Goal: Contribute content: Contribute content

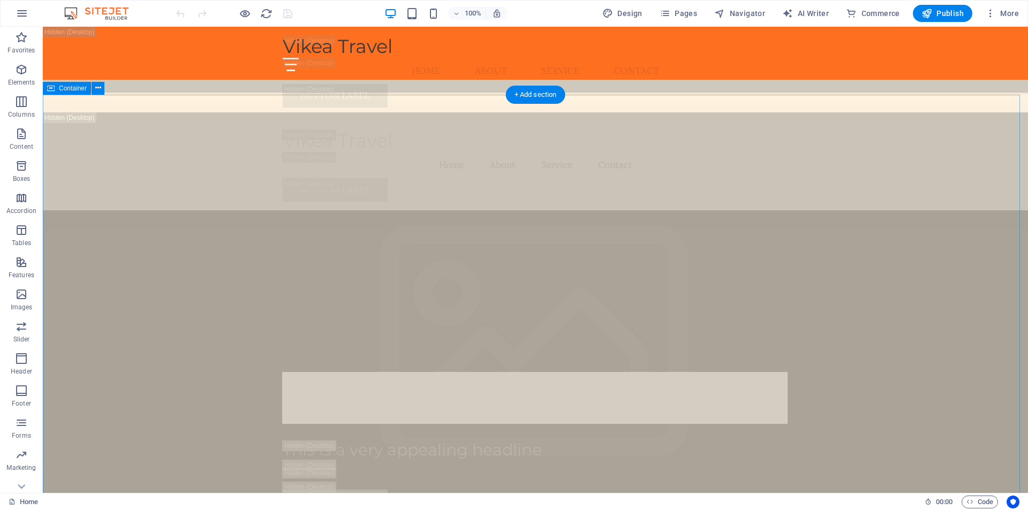
scroll to position [3803, 0]
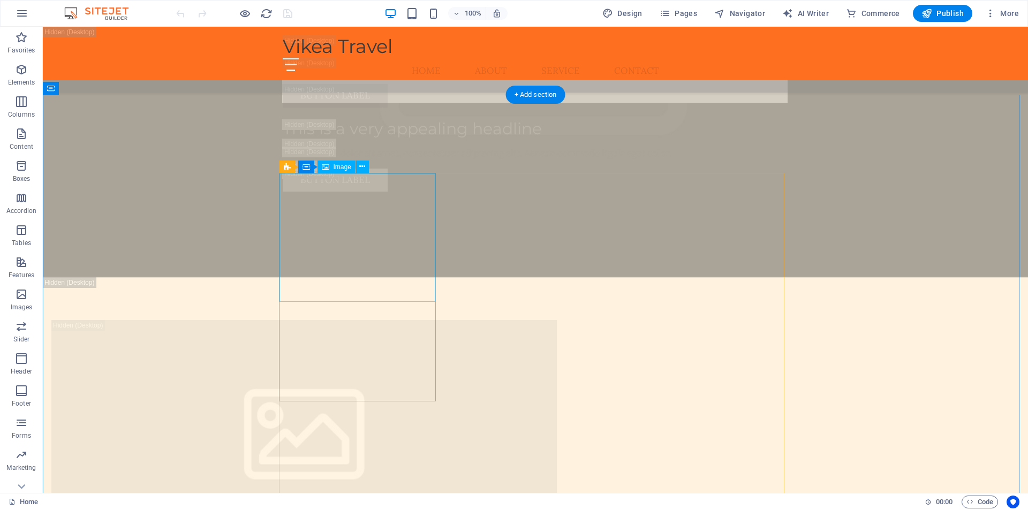
select select "px"
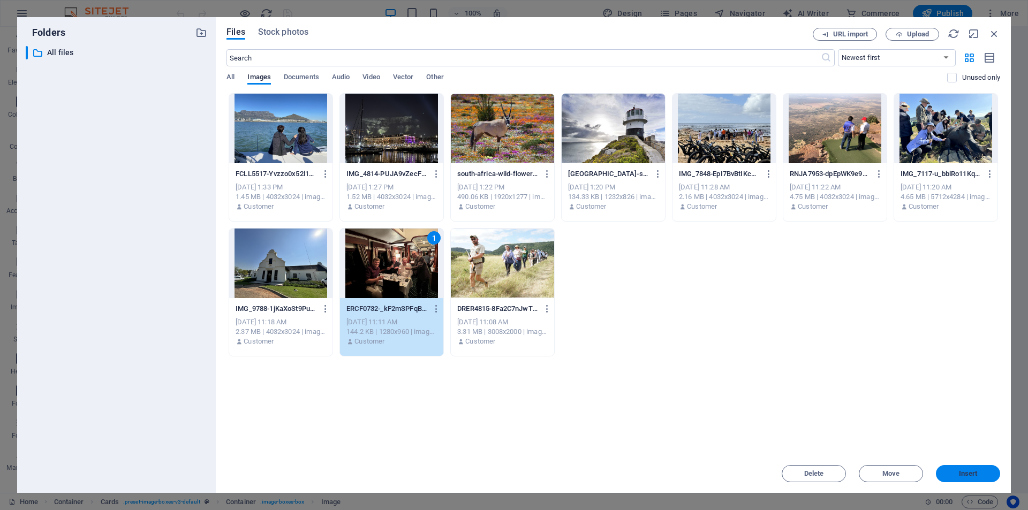
drag, startPoint x: 985, startPoint y: 471, endPoint x: 475, endPoint y: 254, distance: 554.4
click at [985, 471] on span "Insert" at bounding box center [968, 474] width 56 height 6
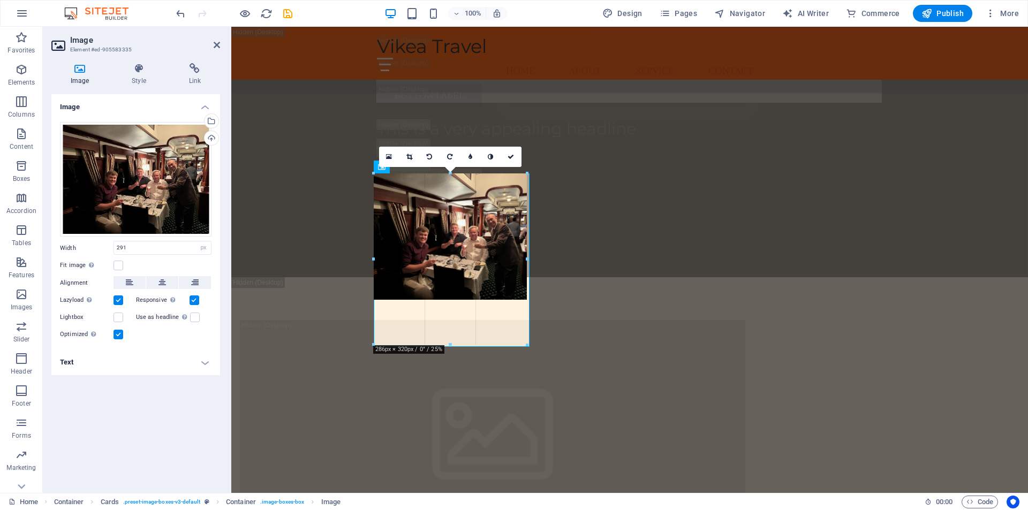
drag, startPoint x: 532, startPoint y: 303, endPoint x: 529, endPoint y: 297, distance: 6.5
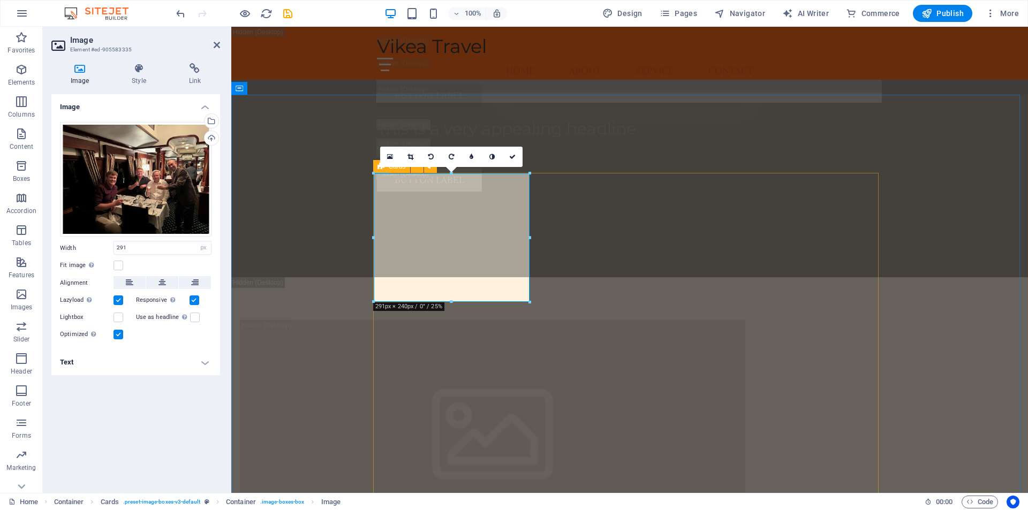
drag, startPoint x: 764, startPoint y: 331, endPoint x: 537, endPoint y: 307, distance: 228.4
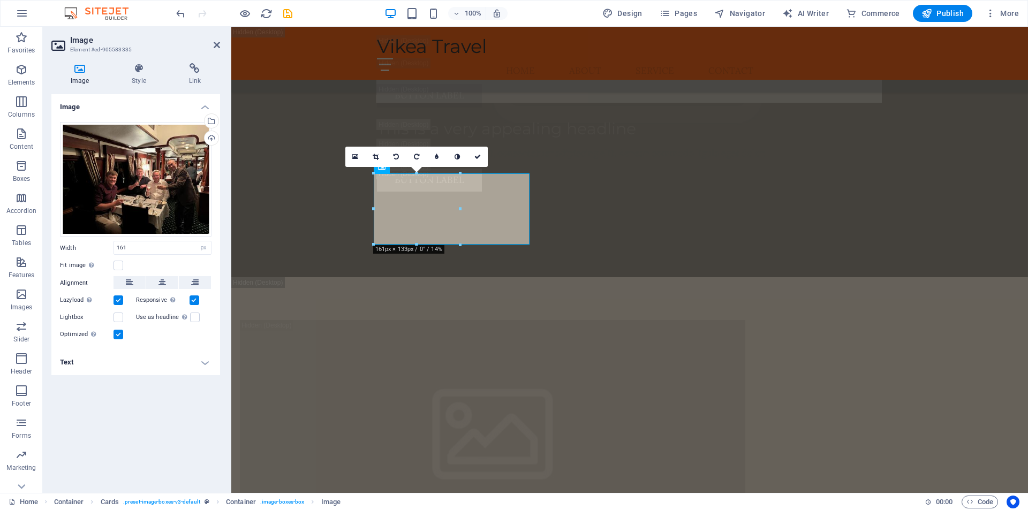
click at [461, 245] on div at bounding box center [460, 245] width 6 height 6
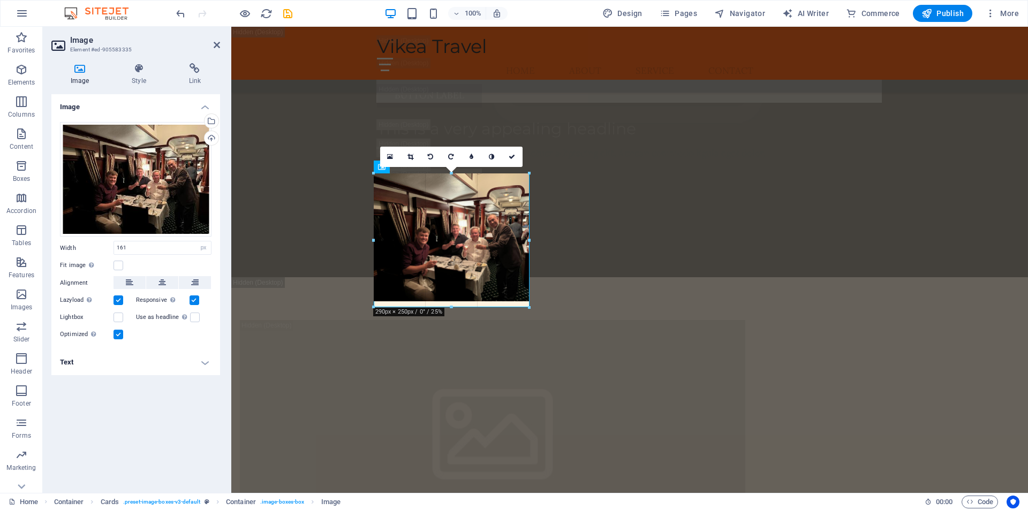
drag, startPoint x: 462, startPoint y: 242, endPoint x: 531, endPoint y: 282, distance: 79.9
type input "291"
drag, startPoint x: 531, startPoint y: 303, endPoint x: 303, endPoint y: 278, distance: 229.5
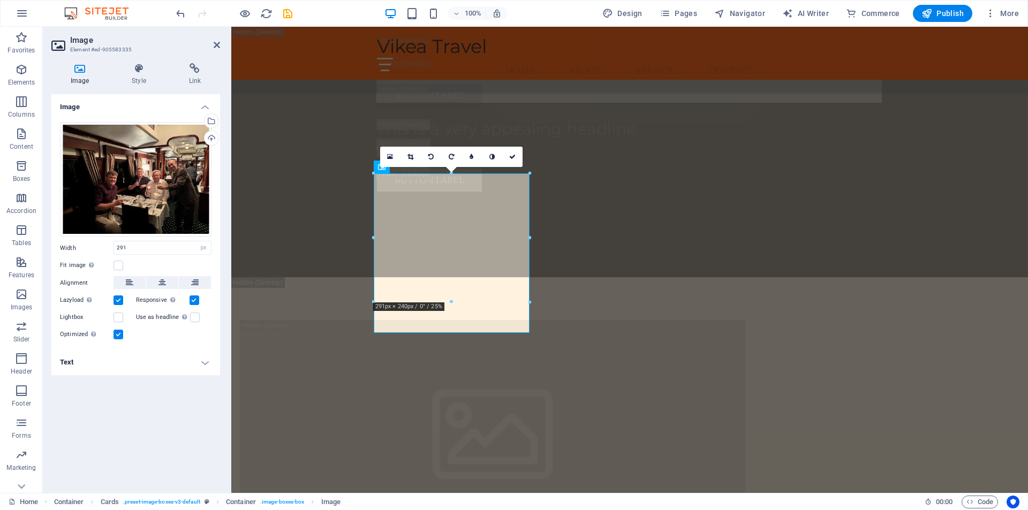
click at [529, 303] on div at bounding box center [530, 302] width 6 height 6
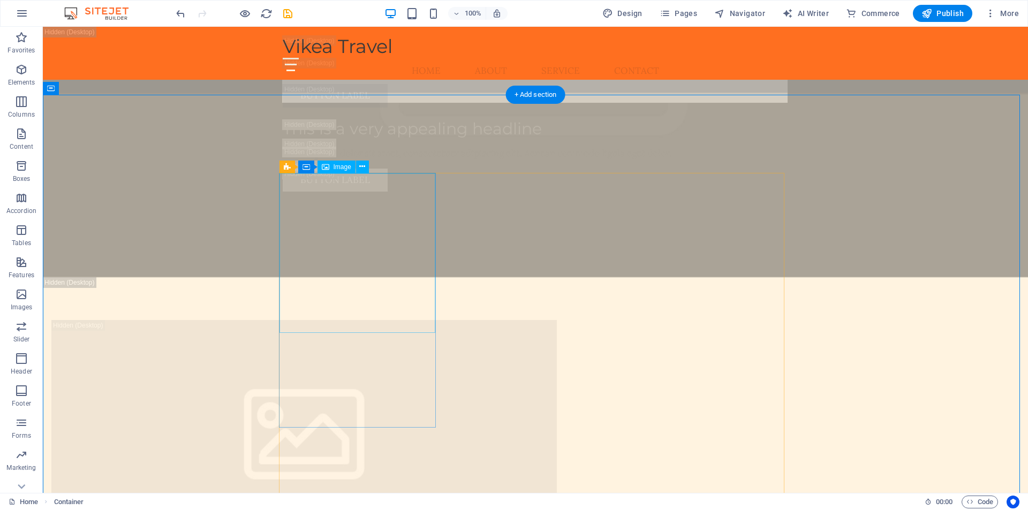
select select "px"
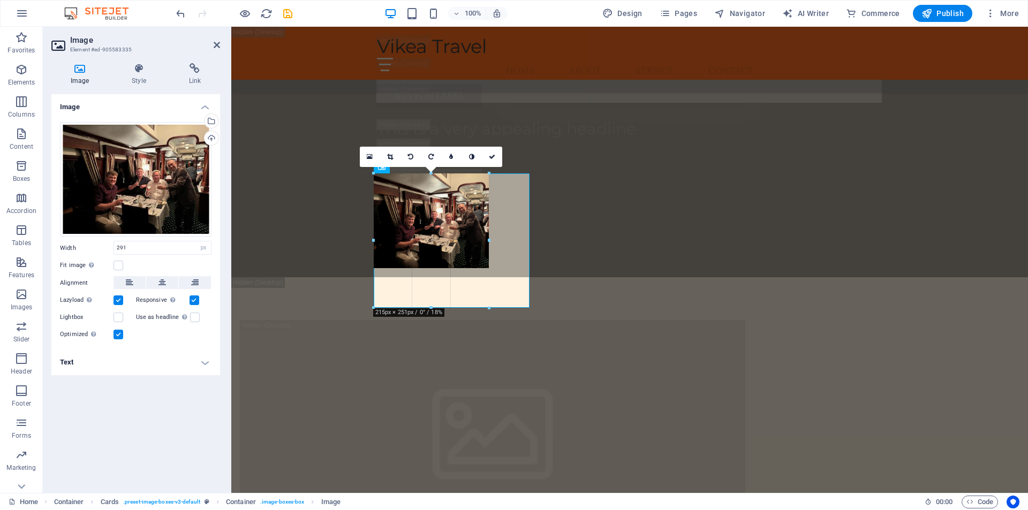
drag, startPoint x: 530, startPoint y: 332, endPoint x: 489, endPoint y: 261, distance: 81.6
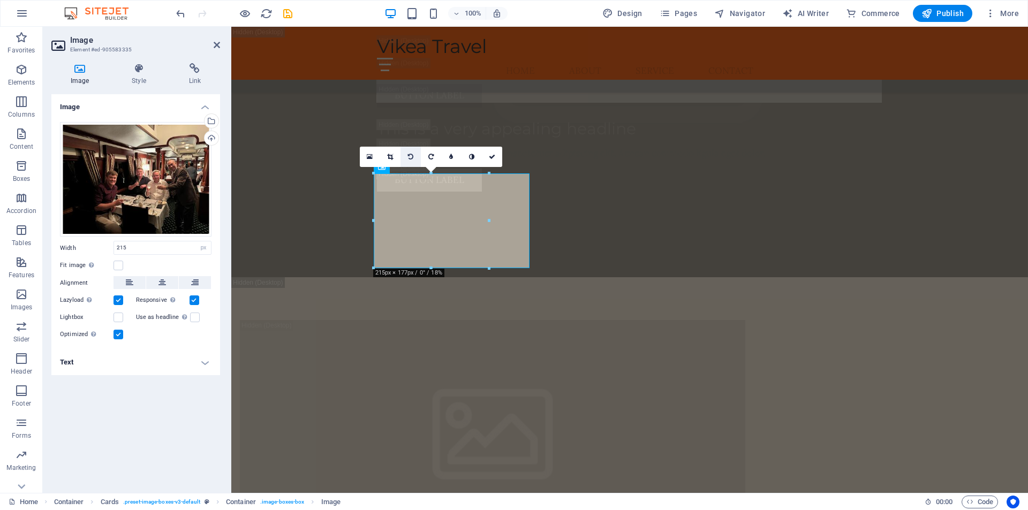
click at [413, 155] on icon at bounding box center [410, 157] width 5 height 6
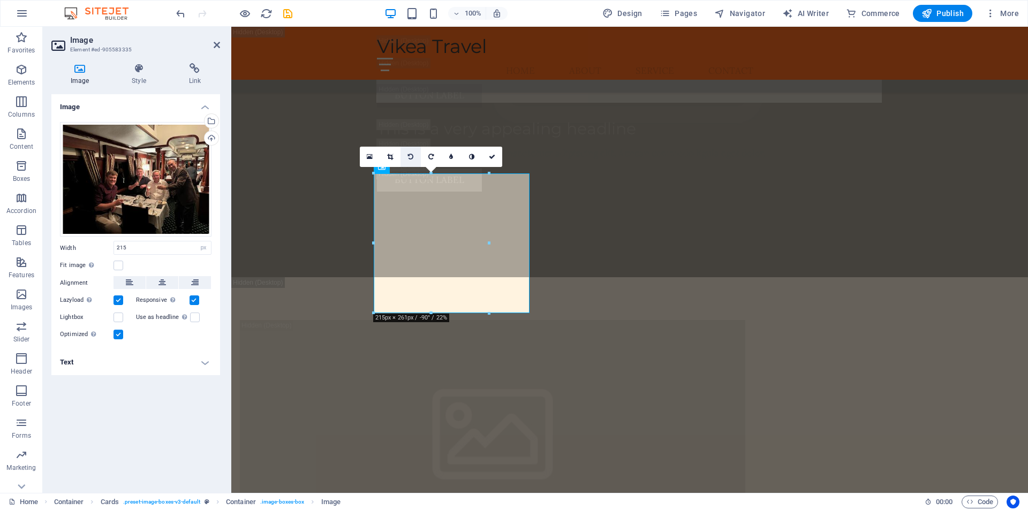
click at [413, 155] on icon at bounding box center [410, 157] width 5 height 6
click at [425, 157] on link at bounding box center [431, 157] width 20 height 20
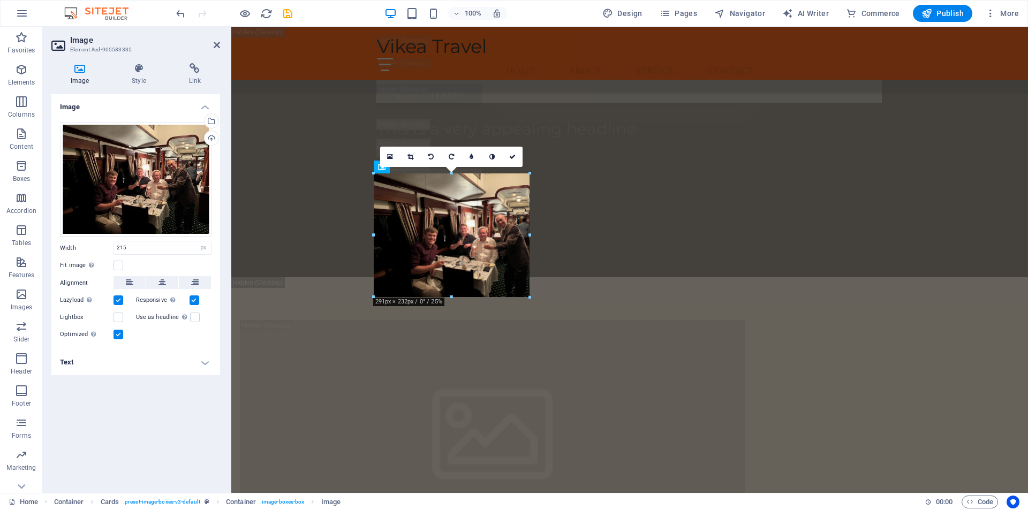
drag, startPoint x: 490, startPoint y: 261, endPoint x: 531, endPoint y: 288, distance: 49.6
type input "291"
drag, startPoint x: 454, startPoint y: 291, endPoint x: 456, endPoint y: 308, distance: 16.8
drag, startPoint x: 453, startPoint y: 289, endPoint x: 453, endPoint y: 295, distance: 6.4
drag, startPoint x: 374, startPoint y: 289, endPoint x: 367, endPoint y: 295, distance: 8.8
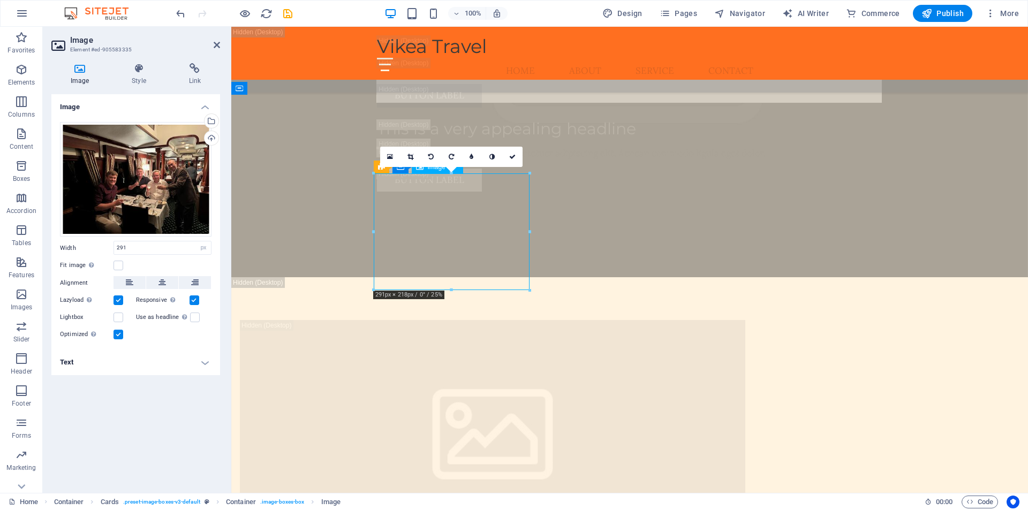
drag, startPoint x: 471, startPoint y: 238, endPoint x: 413, endPoint y: 247, distance: 58.6
click at [392, 154] on icon at bounding box center [390, 156] width 6 height 7
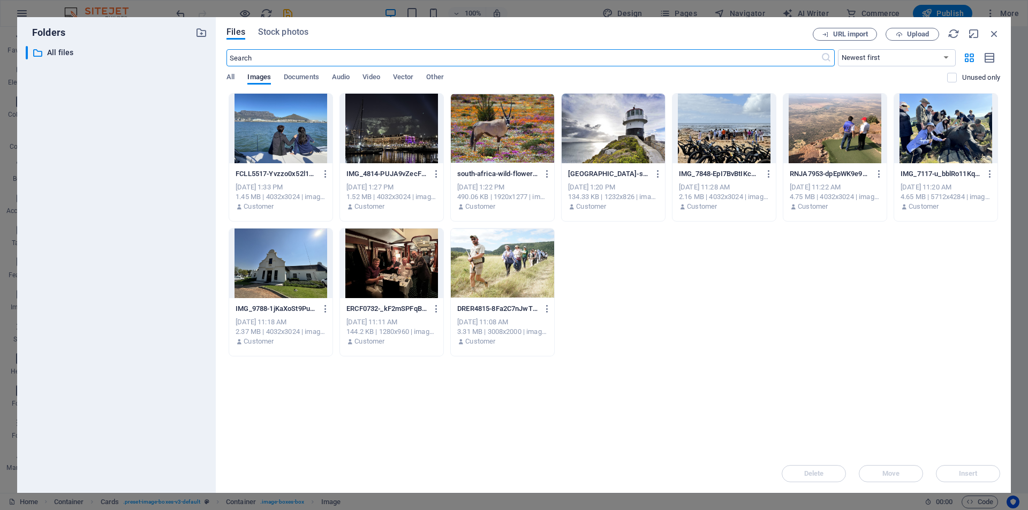
click at [274, 129] on div at bounding box center [280, 129] width 103 height 70
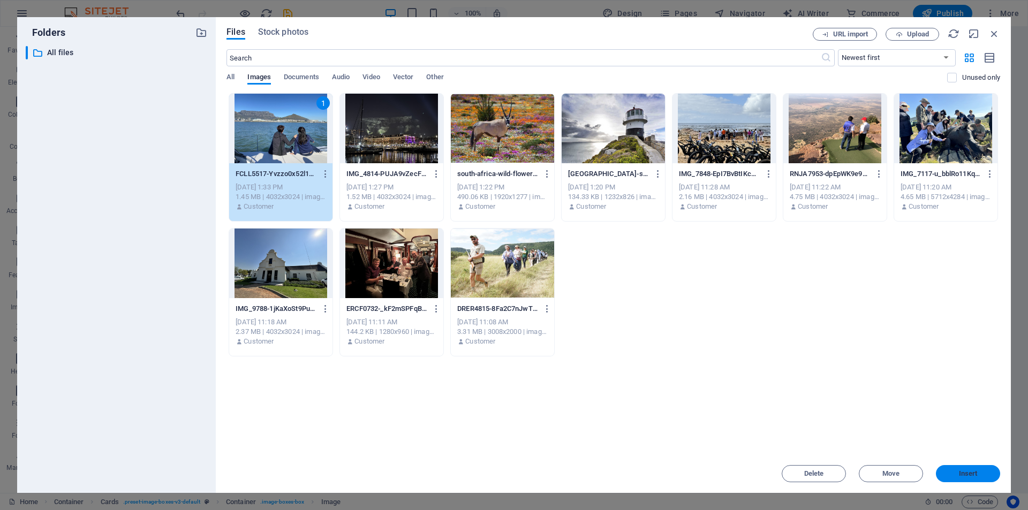
click at [970, 476] on span "Insert" at bounding box center [968, 474] width 19 height 6
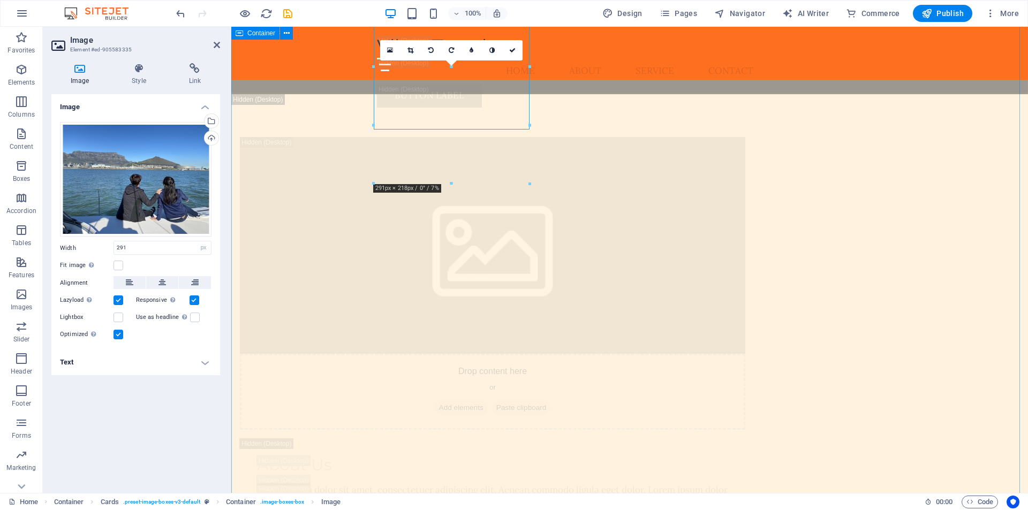
scroll to position [3802, 0]
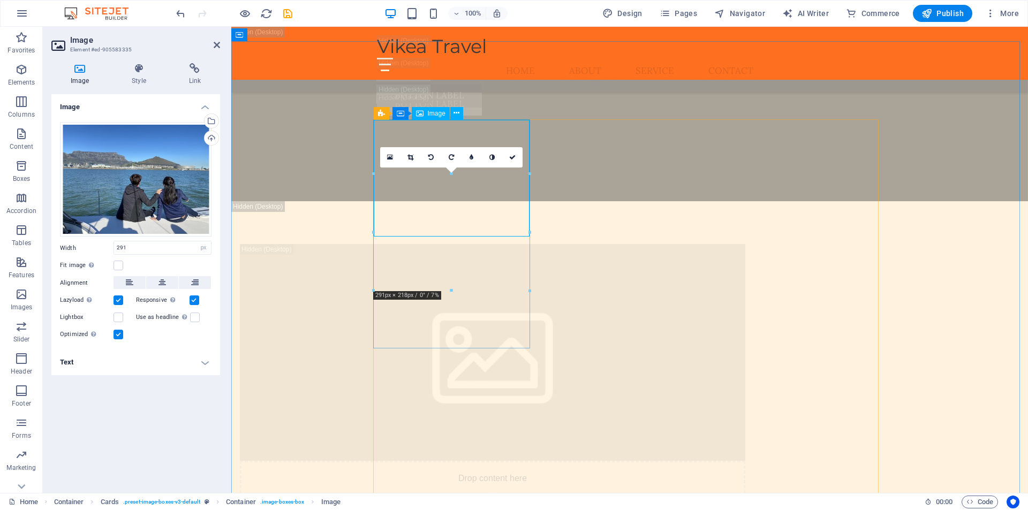
click at [410, 157] on icon at bounding box center [411, 157] width 6 height 6
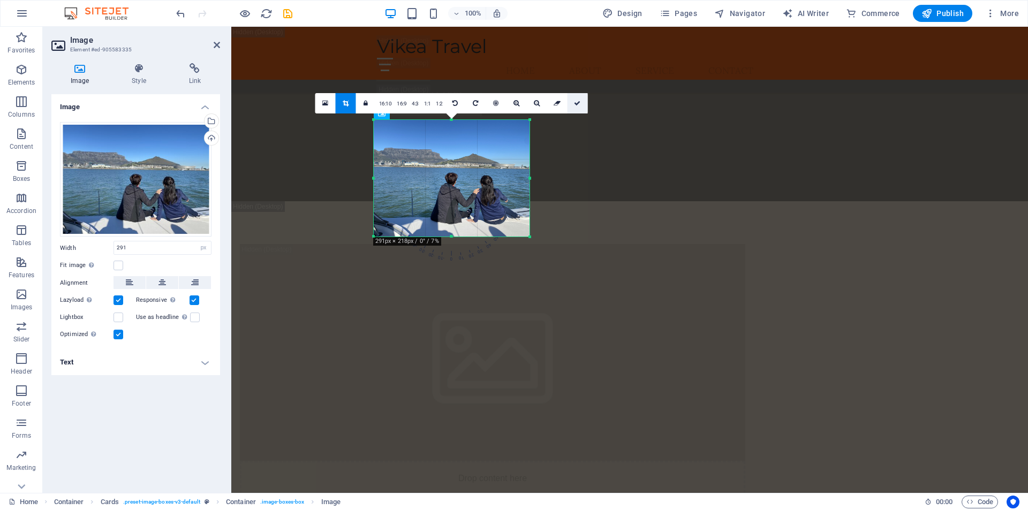
click at [579, 102] on icon at bounding box center [577, 103] width 6 height 6
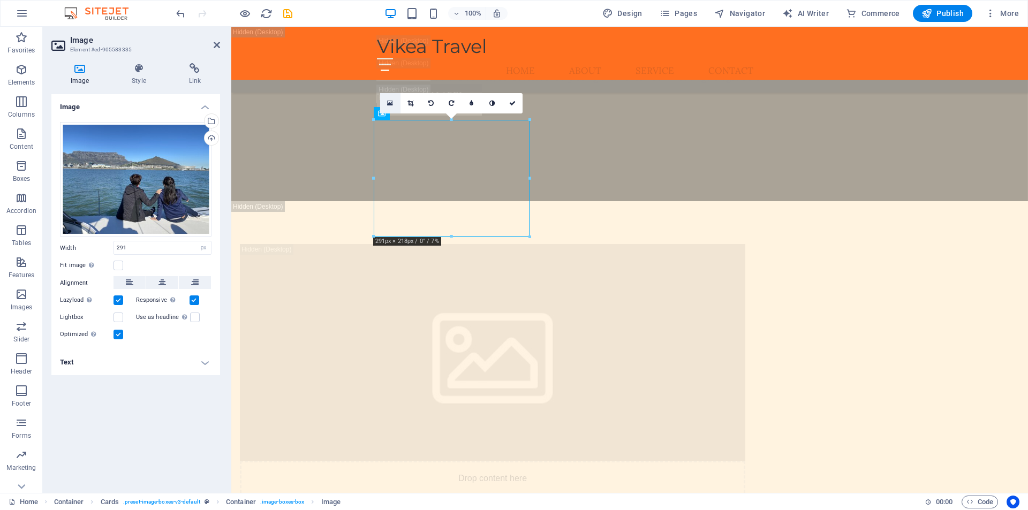
click at [394, 99] on link at bounding box center [390, 103] width 20 height 20
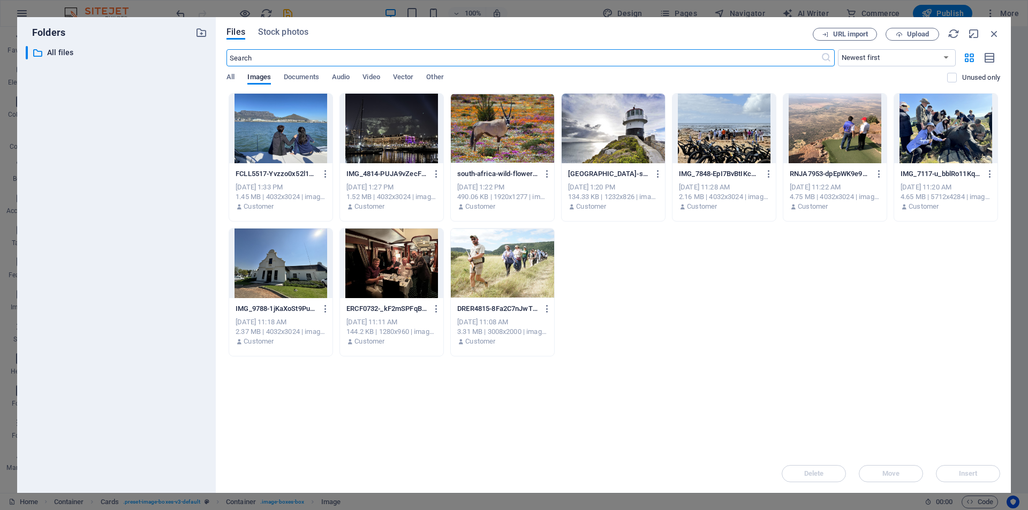
scroll to position [3856, 0]
click at [993, 35] on icon "button" at bounding box center [995, 34] width 12 height 12
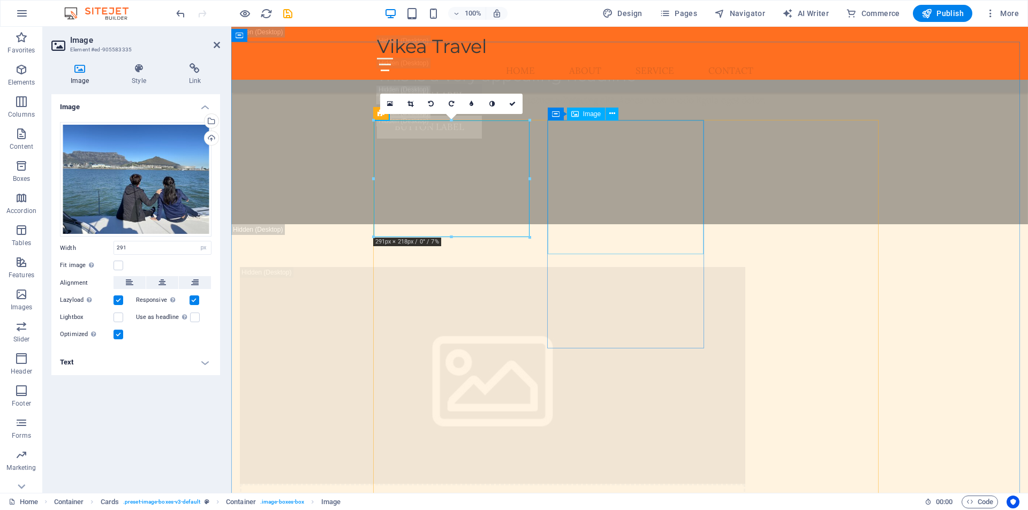
select select "px"
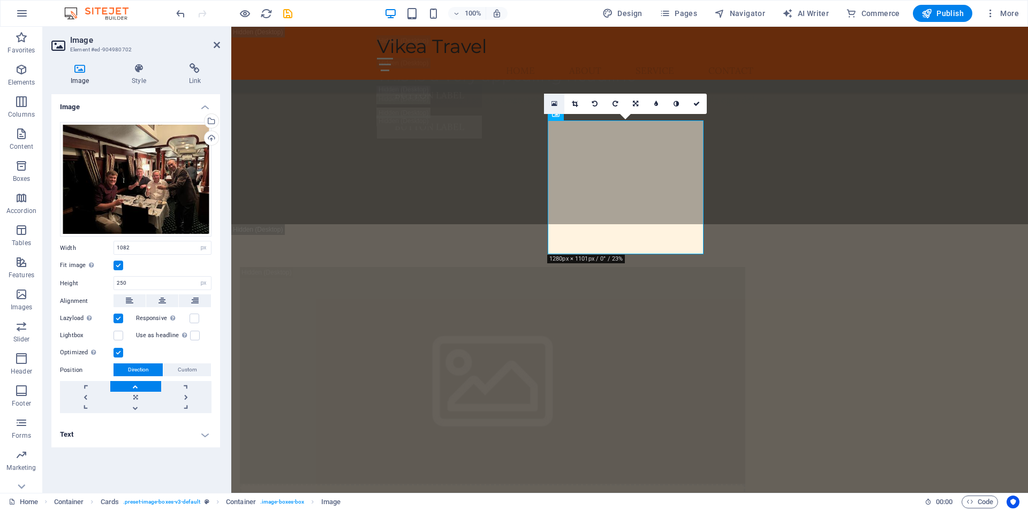
click at [557, 102] on icon at bounding box center [555, 103] width 6 height 7
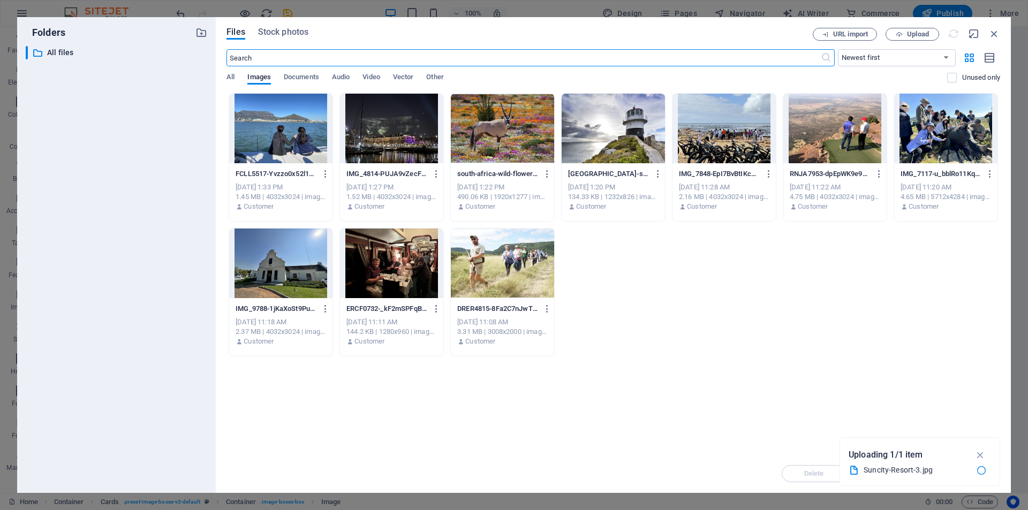
type input "291"
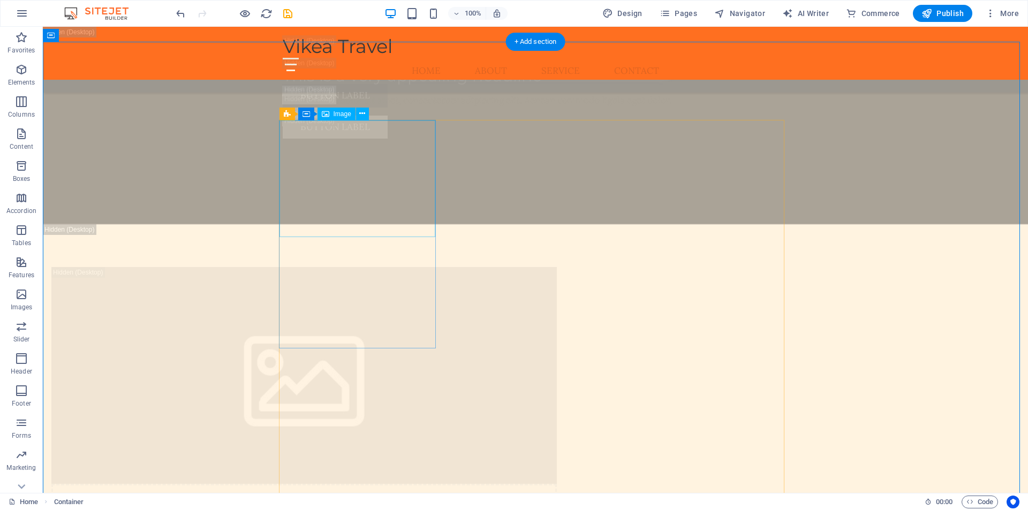
select select "px"
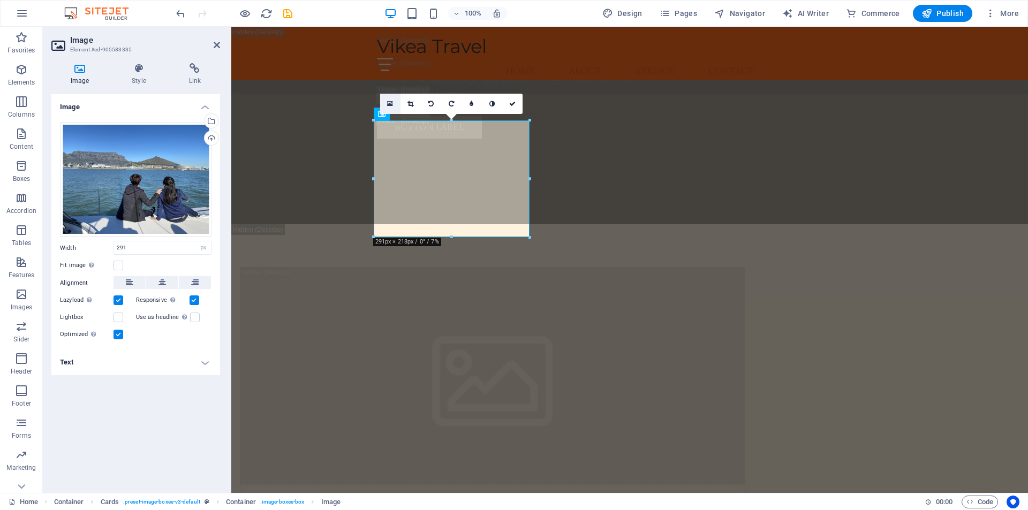
click at [388, 104] on icon at bounding box center [390, 103] width 6 height 7
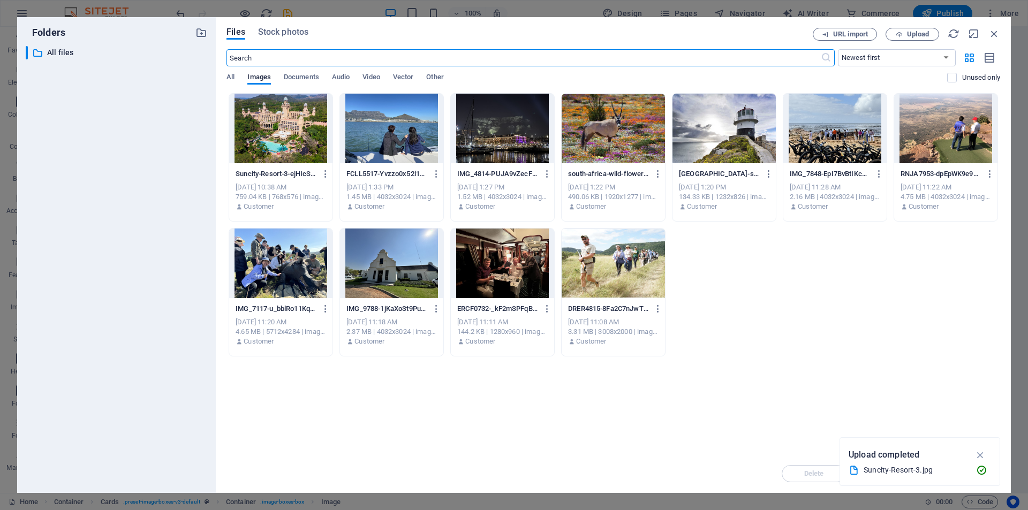
click at [494, 258] on div at bounding box center [502, 264] width 103 height 70
click at [983, 455] on icon "button" at bounding box center [981, 455] width 12 height 12
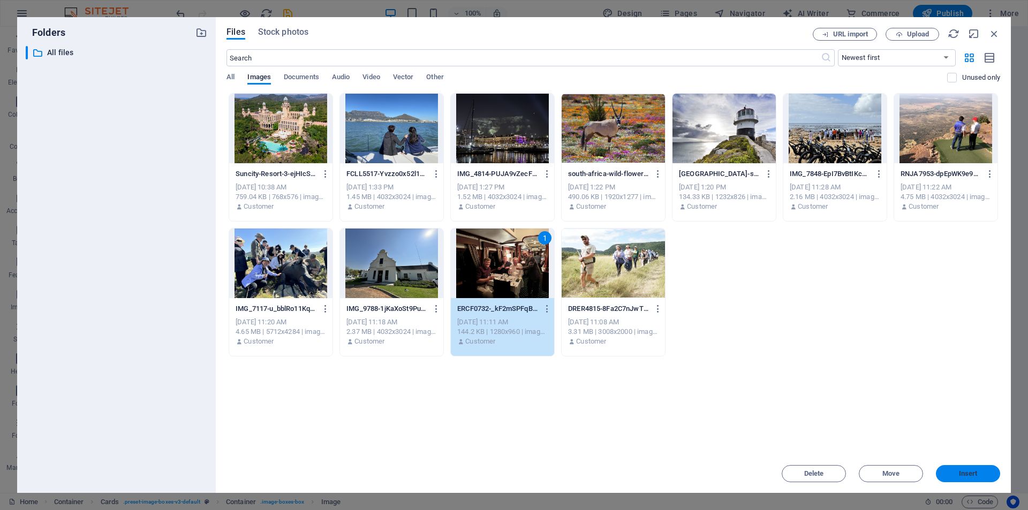
click at [969, 476] on span "Insert" at bounding box center [968, 474] width 19 height 6
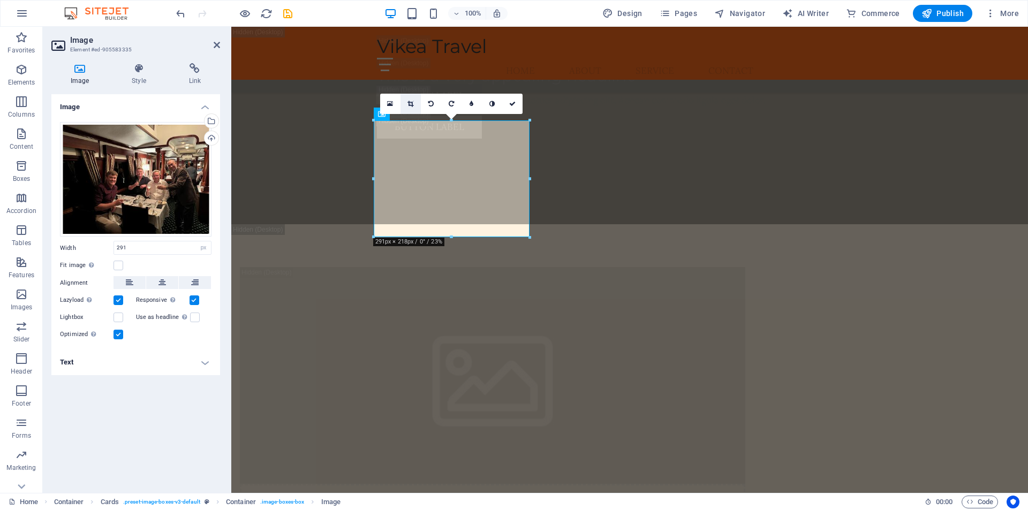
click at [411, 106] on icon at bounding box center [411, 104] width 6 height 6
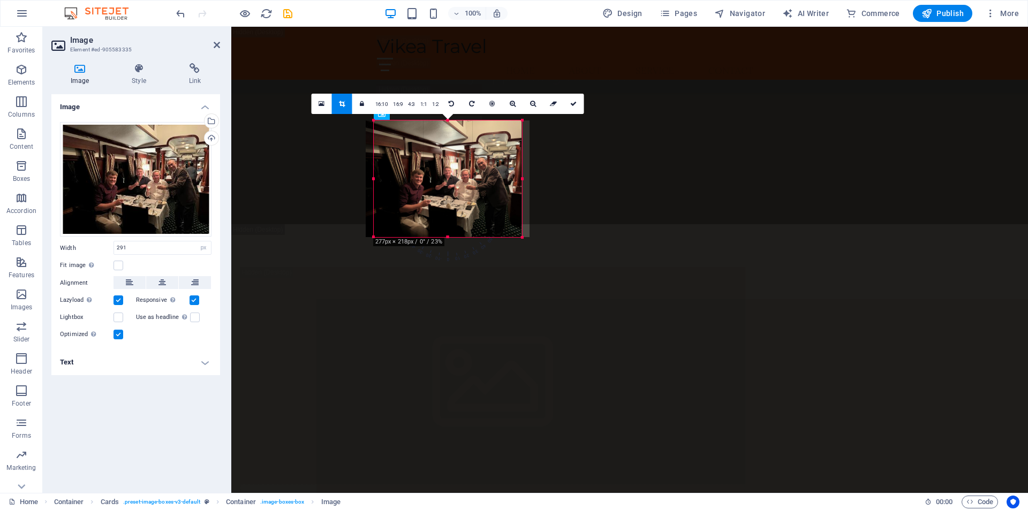
drag, startPoint x: 375, startPoint y: 179, endPoint x: 383, endPoint y: 181, distance: 8.3
click at [383, 181] on div "180 170 160 150 140 130 120 110 100 90 80 70 60 50 40 30 20 10 0 -10 -20 -30 -4…" at bounding box center [448, 179] width 148 height 117
drag, startPoint x: 524, startPoint y: 237, endPoint x: 533, endPoint y: 248, distance: 14.1
click at [0, 0] on div "H2 Banner Container Banner Menu Bar Menu H3 Spacer Banner Container Banner Cont…" at bounding box center [0, 0] width 0 height 0
click at [525, 241] on div at bounding box center [522, 238] width 6 height 6
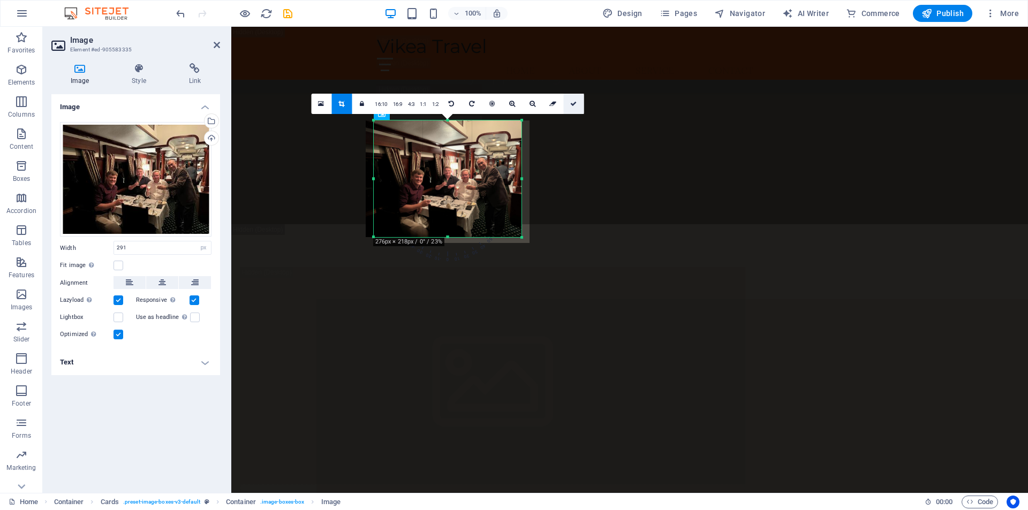
click at [572, 106] on icon at bounding box center [573, 104] width 6 height 6
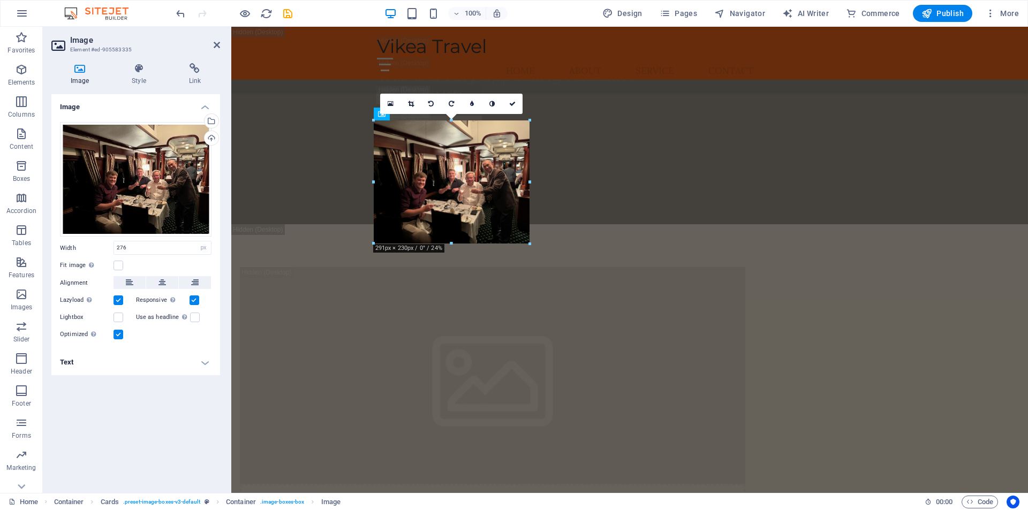
drag, startPoint x: 523, startPoint y: 232, endPoint x: 531, endPoint y: 242, distance: 12.2
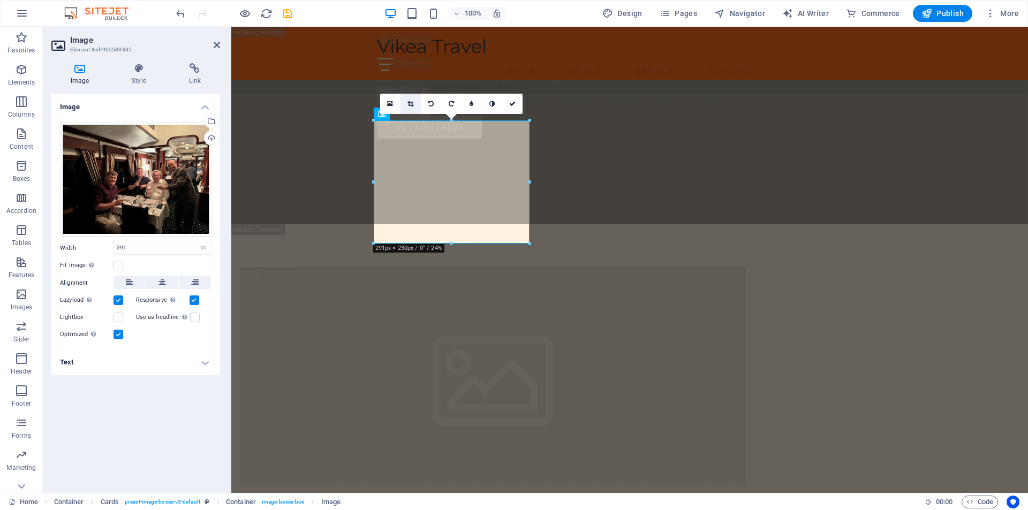
click at [418, 105] on link at bounding box center [411, 104] width 20 height 20
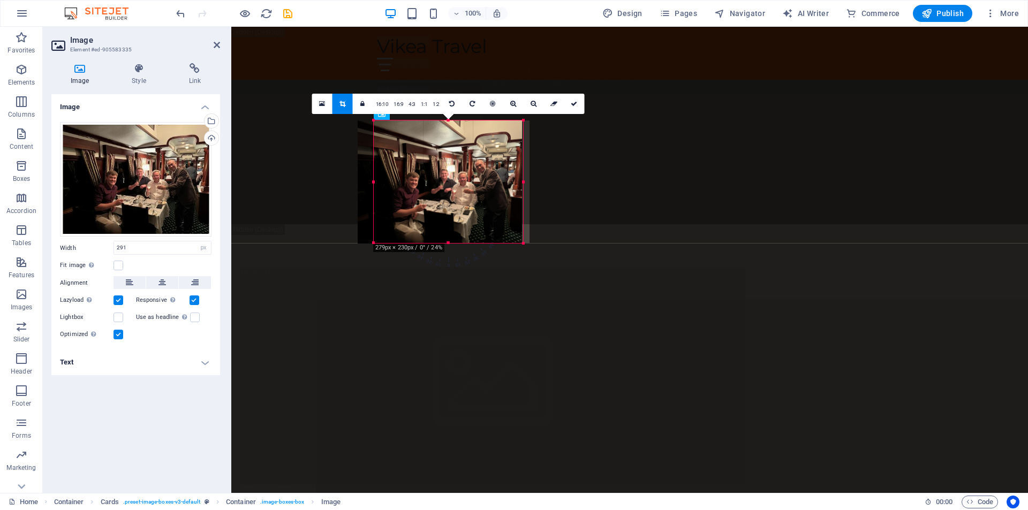
drag, startPoint x: 374, startPoint y: 182, endPoint x: 382, endPoint y: 183, distance: 7.5
click at [382, 183] on div "180 170 160 150 140 130 120 110 100 90 80 70 60 50 40 30 20 10 0 -10 -20 -30 -4…" at bounding box center [448, 182] width 149 height 123
click at [518, 183] on div at bounding box center [518, 182] width 4 height 123
click at [569, 104] on icon at bounding box center [571, 104] width 6 height 6
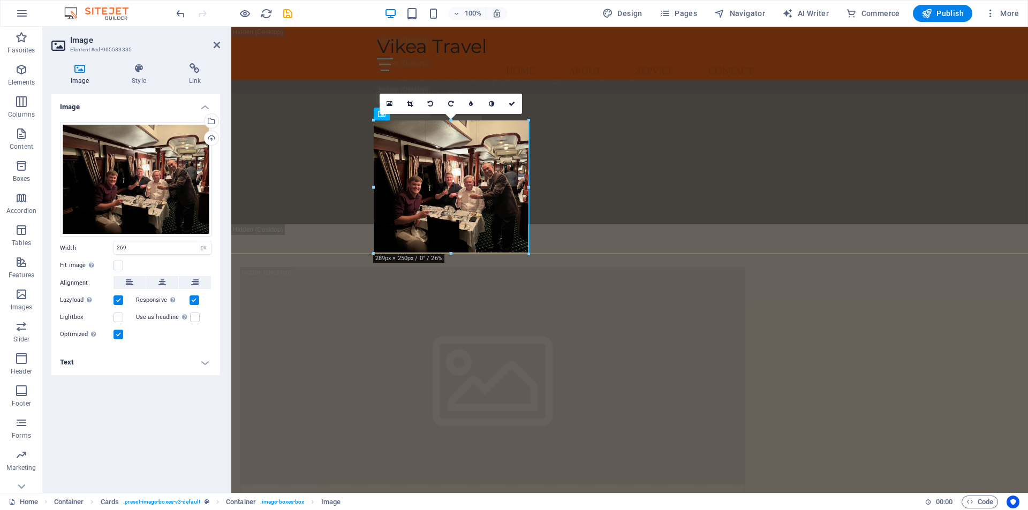
drag, startPoint x: 518, startPoint y: 185, endPoint x: 526, endPoint y: 184, distance: 8.1
type input "289"
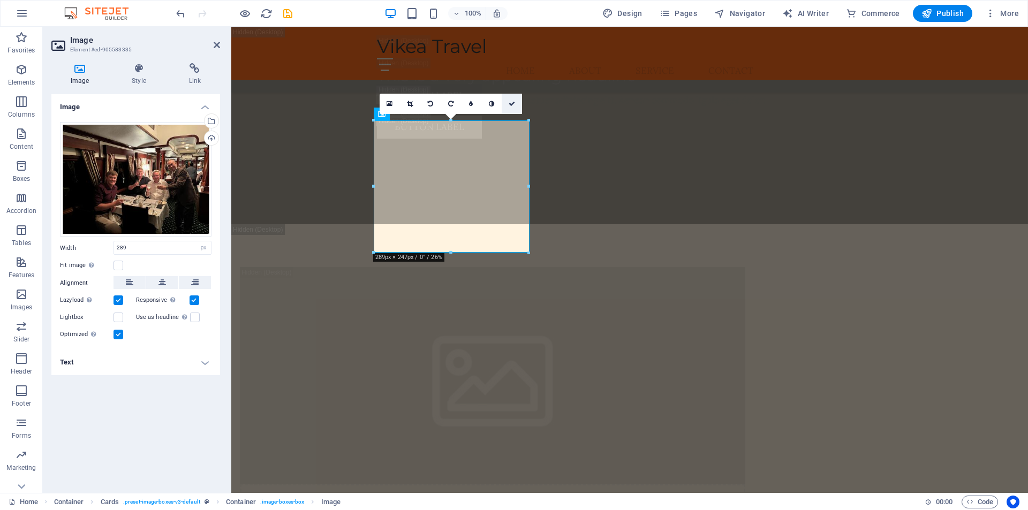
click at [510, 102] on icon at bounding box center [512, 104] width 6 height 6
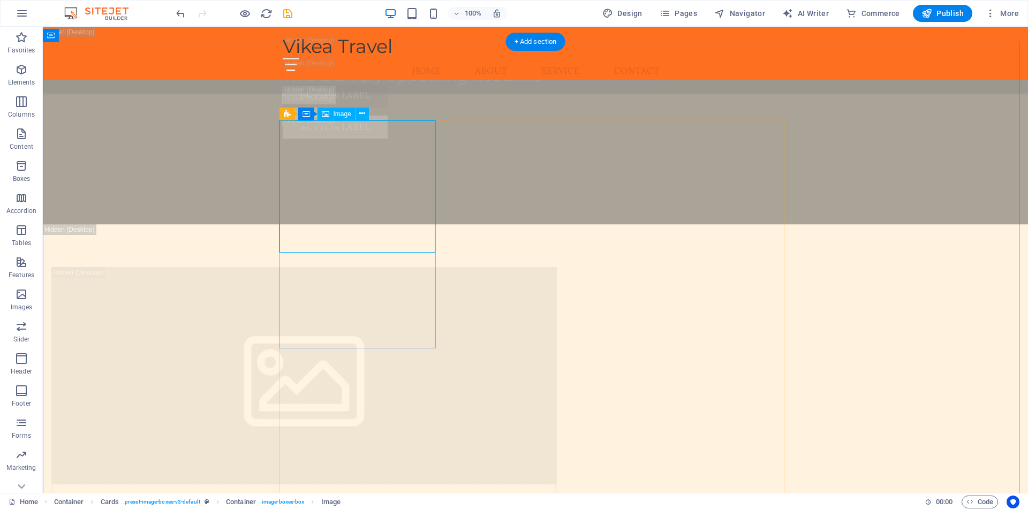
select select "px"
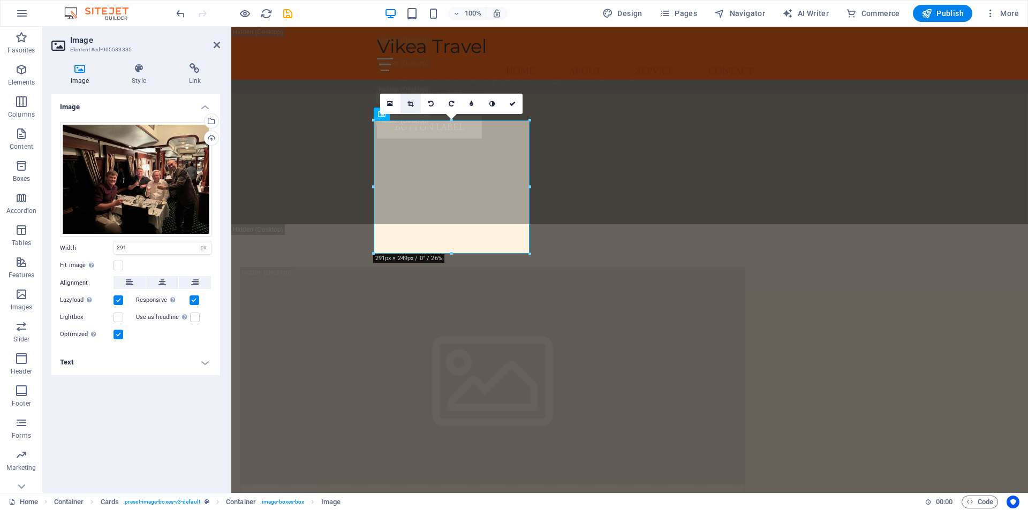
click at [413, 106] on icon at bounding box center [411, 104] width 6 height 6
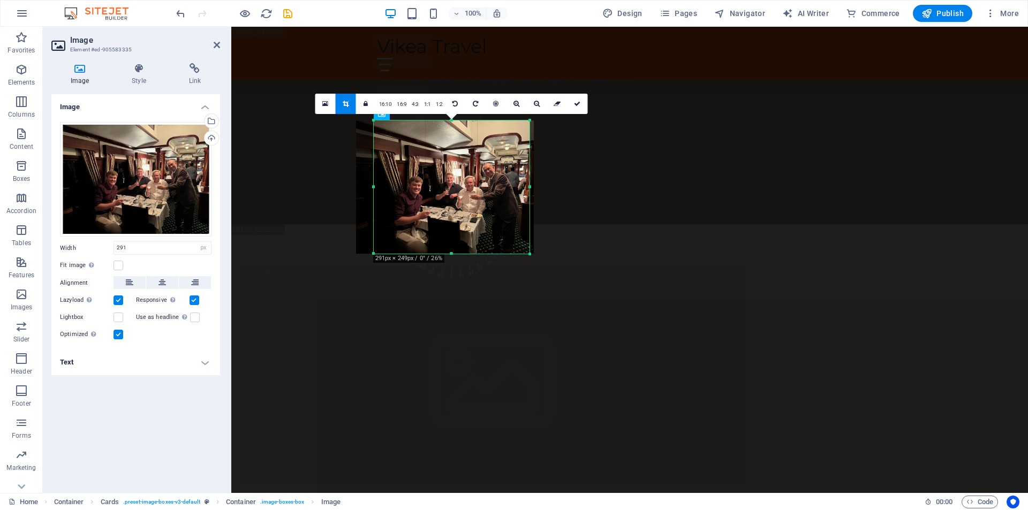
click at [374, 186] on div at bounding box center [374, 187] width 4 height 133
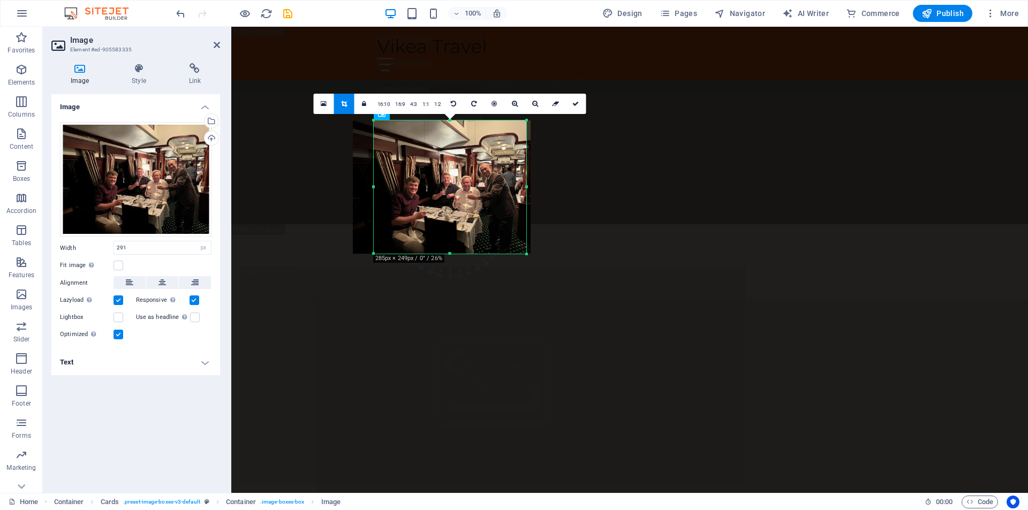
click at [378, 186] on div "180 170 160 150 140 130 120 110 100 90 80 70 60 50 40 30 20 10 0 -10 -20 -30 -4…" at bounding box center [450, 187] width 153 height 133
click at [373, 186] on div at bounding box center [374, 187] width 4 height 133
click at [579, 104] on link at bounding box center [576, 104] width 20 height 20
type input "285"
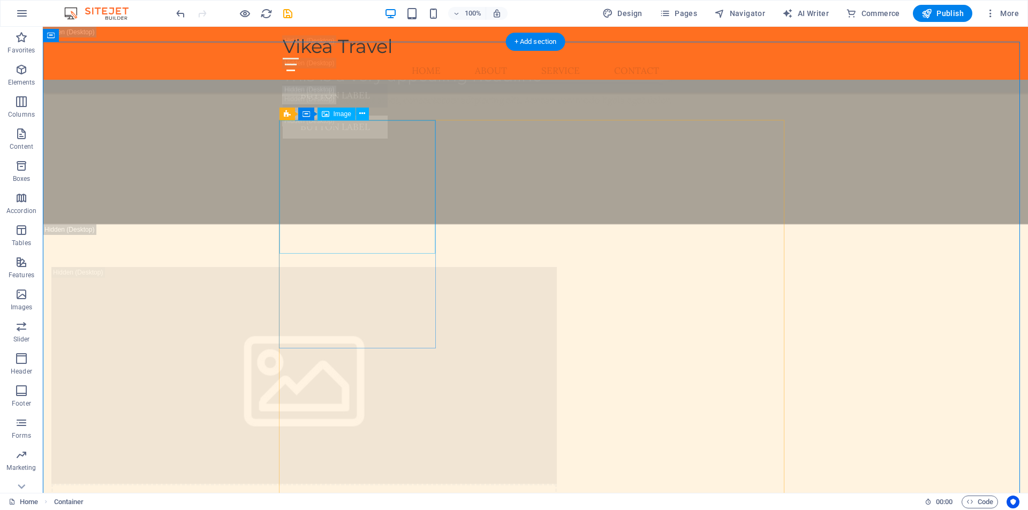
select select "px"
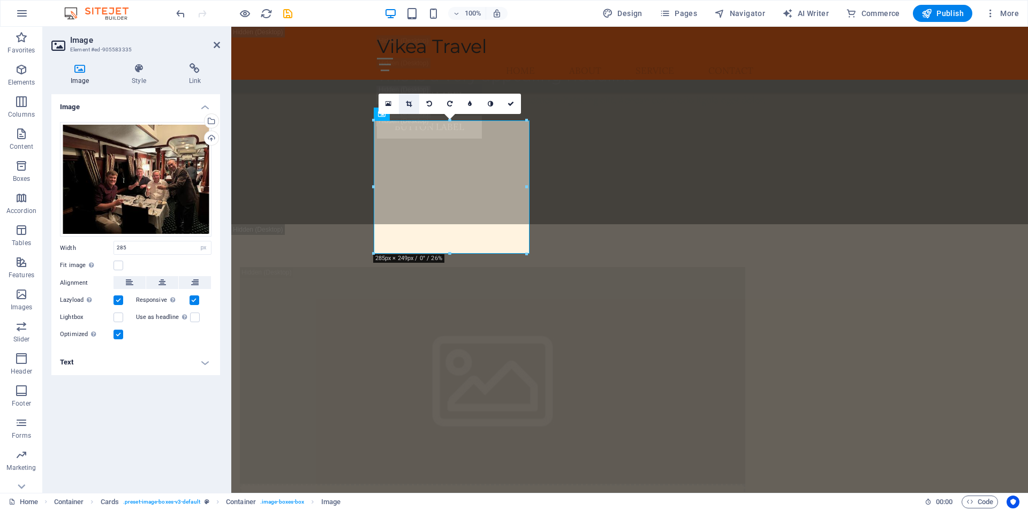
click at [410, 103] on icon at bounding box center [409, 104] width 6 height 6
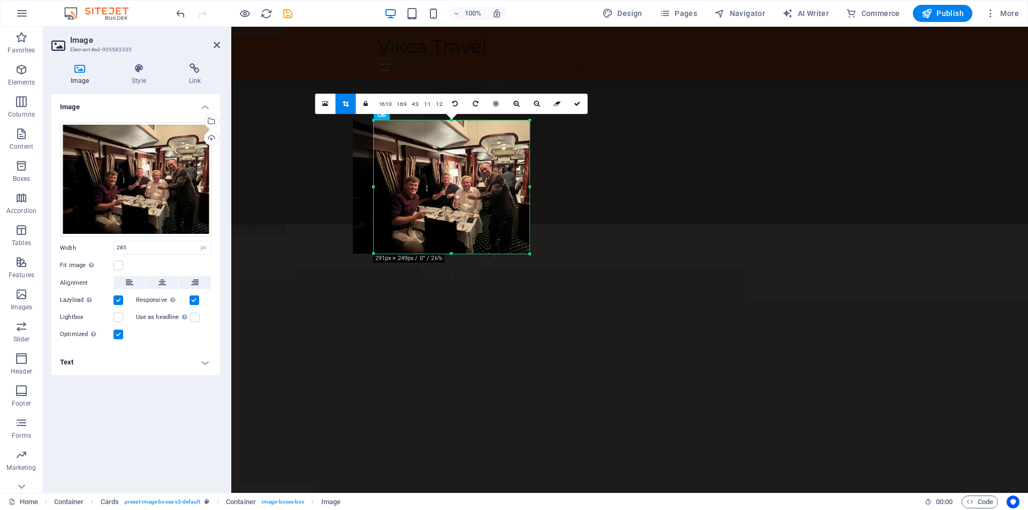
drag, startPoint x: 527, startPoint y: 187, endPoint x: 538, endPoint y: 187, distance: 10.7
click at [530, 187] on div "180 170 160 150 140 130 120 110 100 90 80 70 60 50 40 30 20 10 0 -10 -20 -30 -4…" at bounding box center [452, 187] width 156 height 133
click at [582, 106] on link at bounding box center [578, 104] width 20 height 20
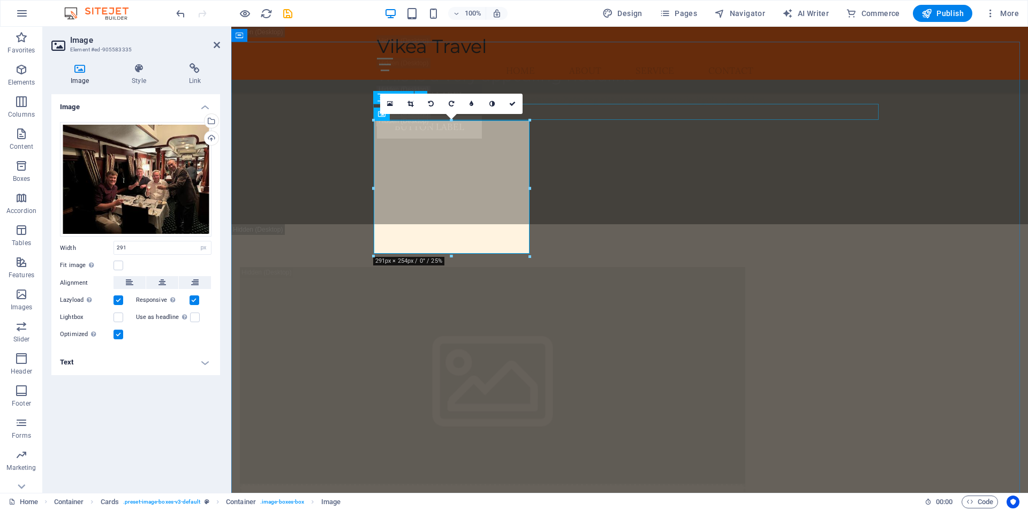
type input "291"
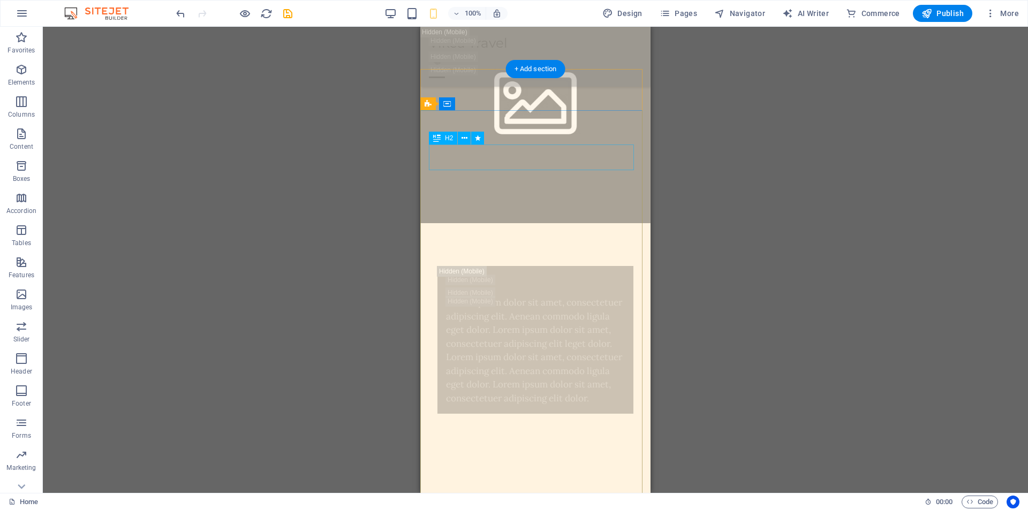
scroll to position [428, 0]
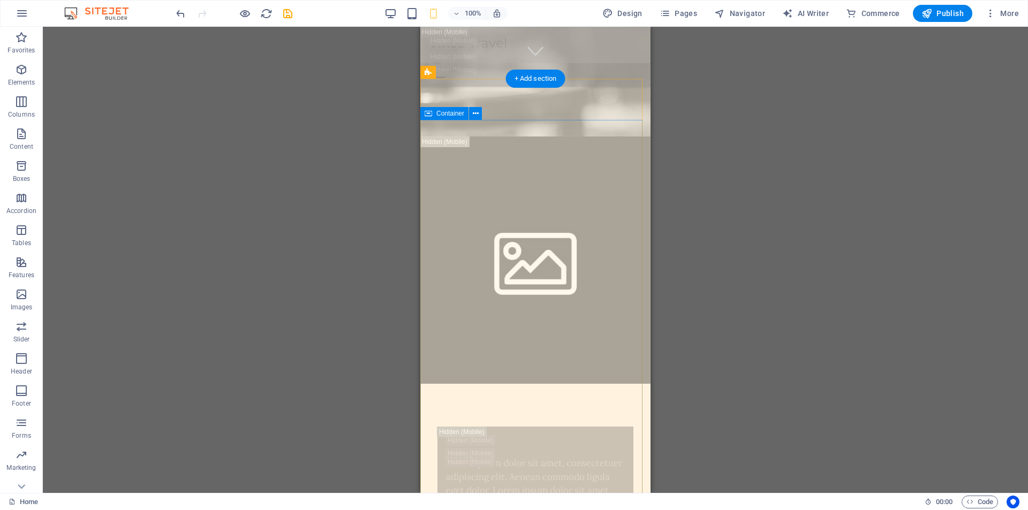
drag, startPoint x: 624, startPoint y: 252, endPoint x: 606, endPoint y: 237, distance: 23.5
click at [959, 12] on span "Publish" at bounding box center [943, 13] width 42 height 11
